Goal: Transaction & Acquisition: Purchase product/service

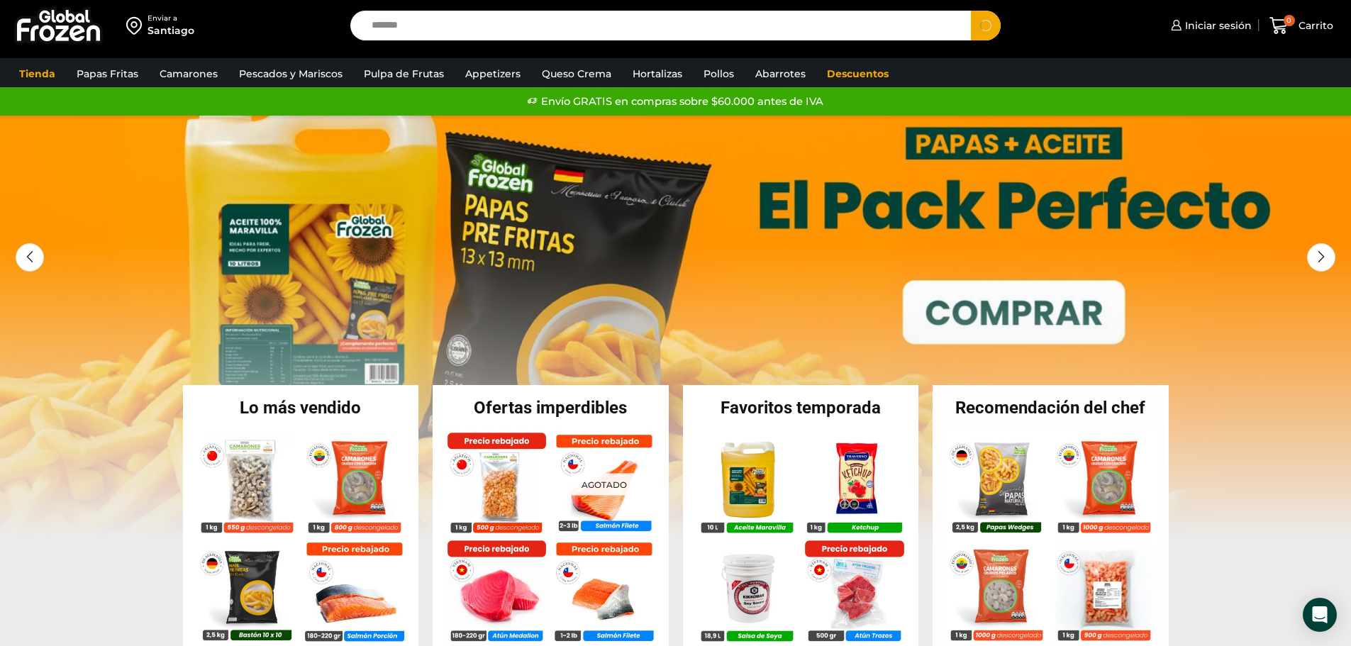
type input "*******"
click at [971, 11] on button "Search" at bounding box center [986, 26] width 30 height 30
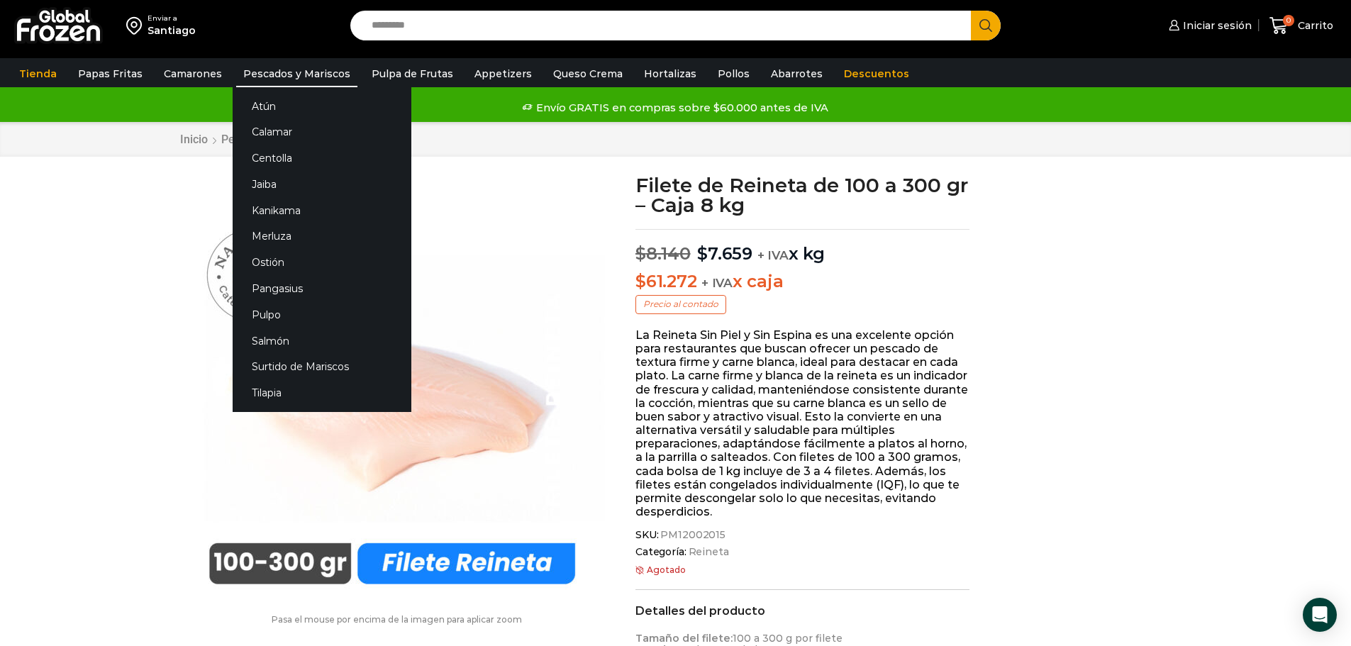
click at [304, 72] on link "Pescados y Mariscos" at bounding box center [296, 73] width 121 height 27
